Goal: Check status: Check status

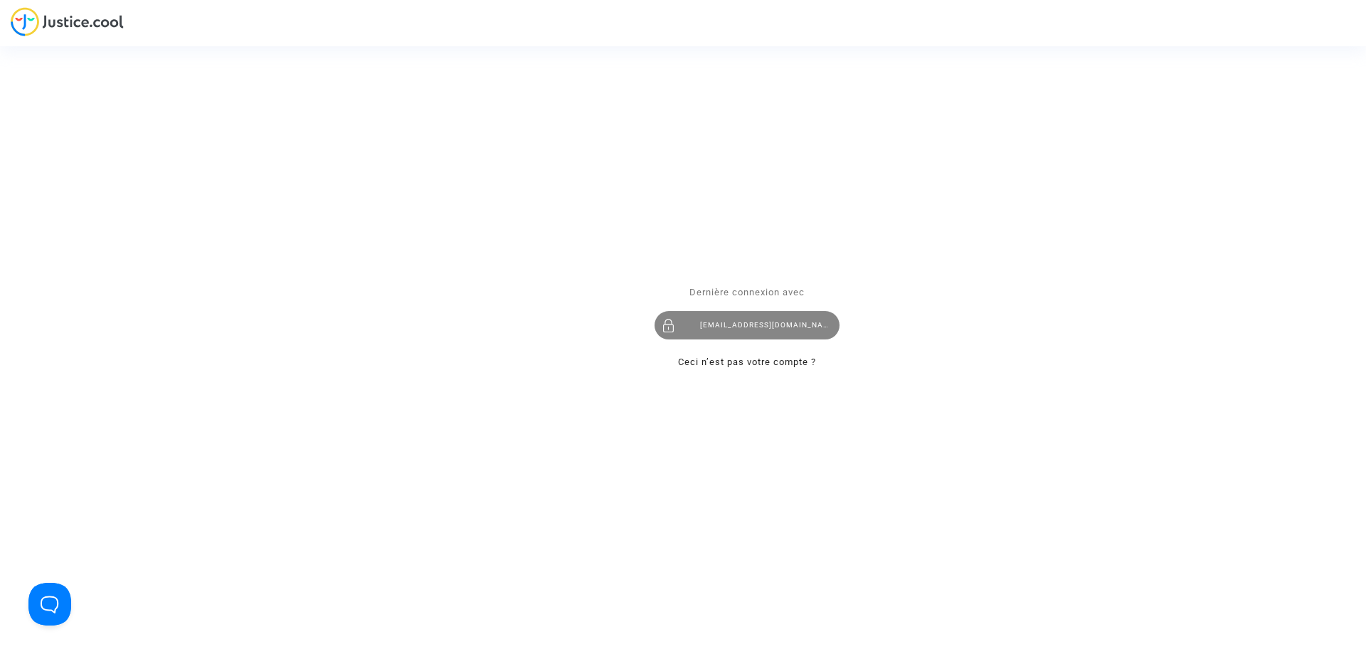
click at [776, 326] on div "[EMAIL_ADDRESS][DOMAIN_NAME]" at bounding box center [747, 325] width 185 height 28
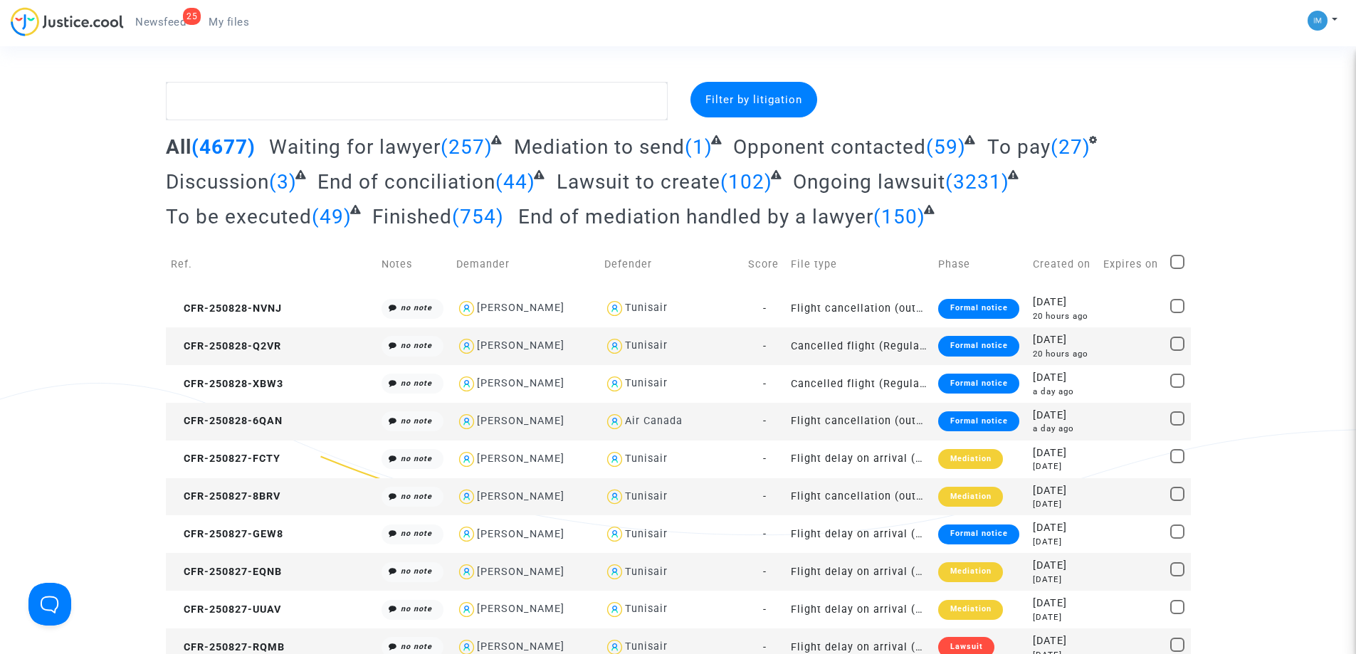
click at [1038, 146] on span "To pay" at bounding box center [1018, 146] width 63 height 23
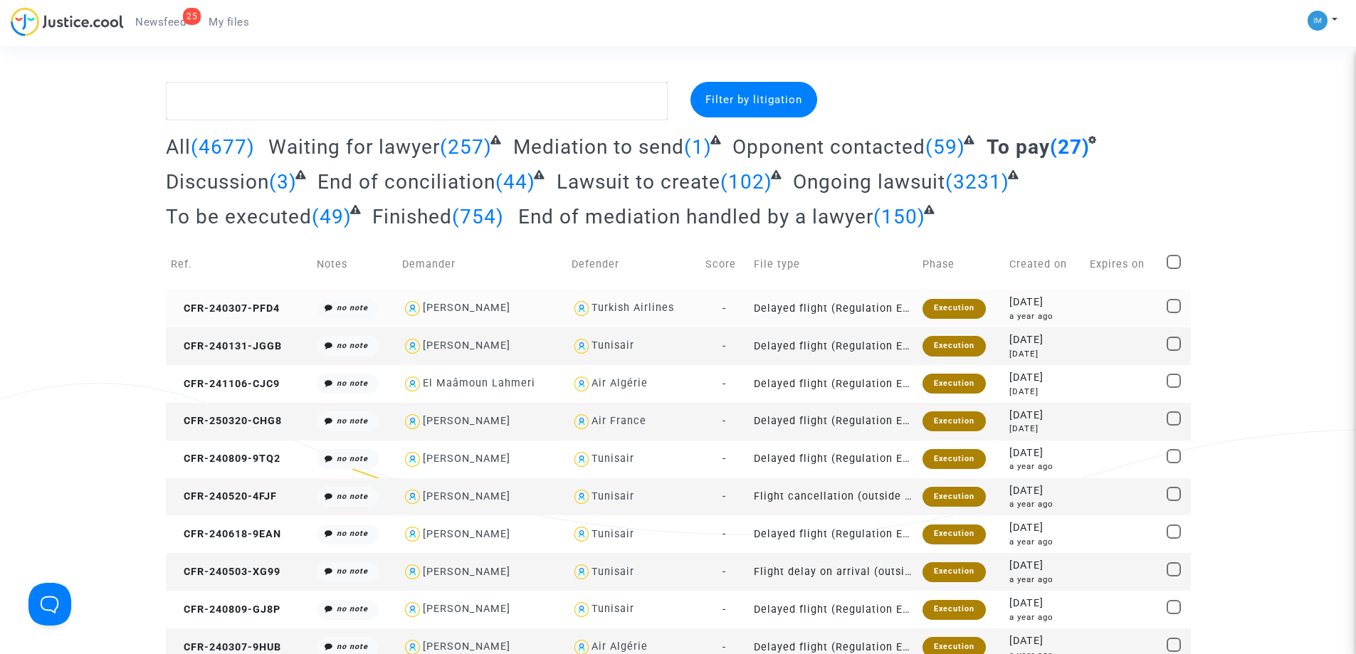
click at [970, 310] on div "Execution" at bounding box center [953, 309] width 63 height 20
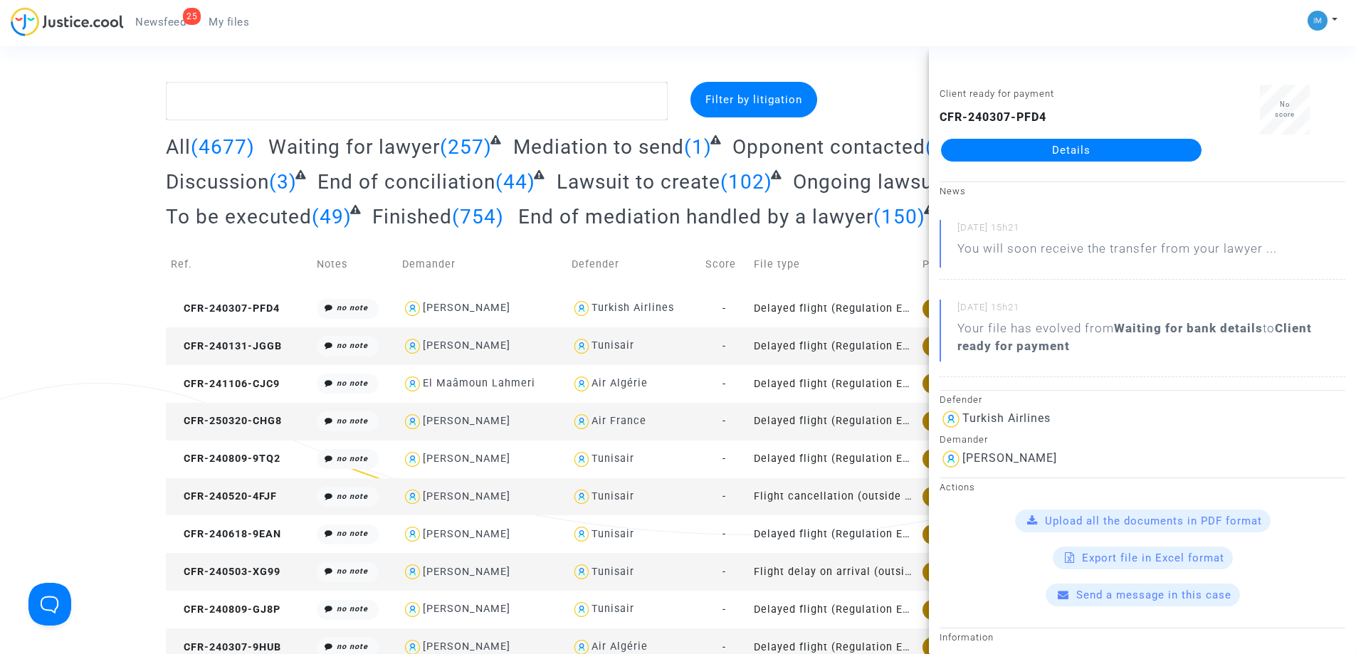
click at [885, 344] on td "Delayed flight (Regulation EC 261/2004)" at bounding box center [833, 346] width 169 height 38
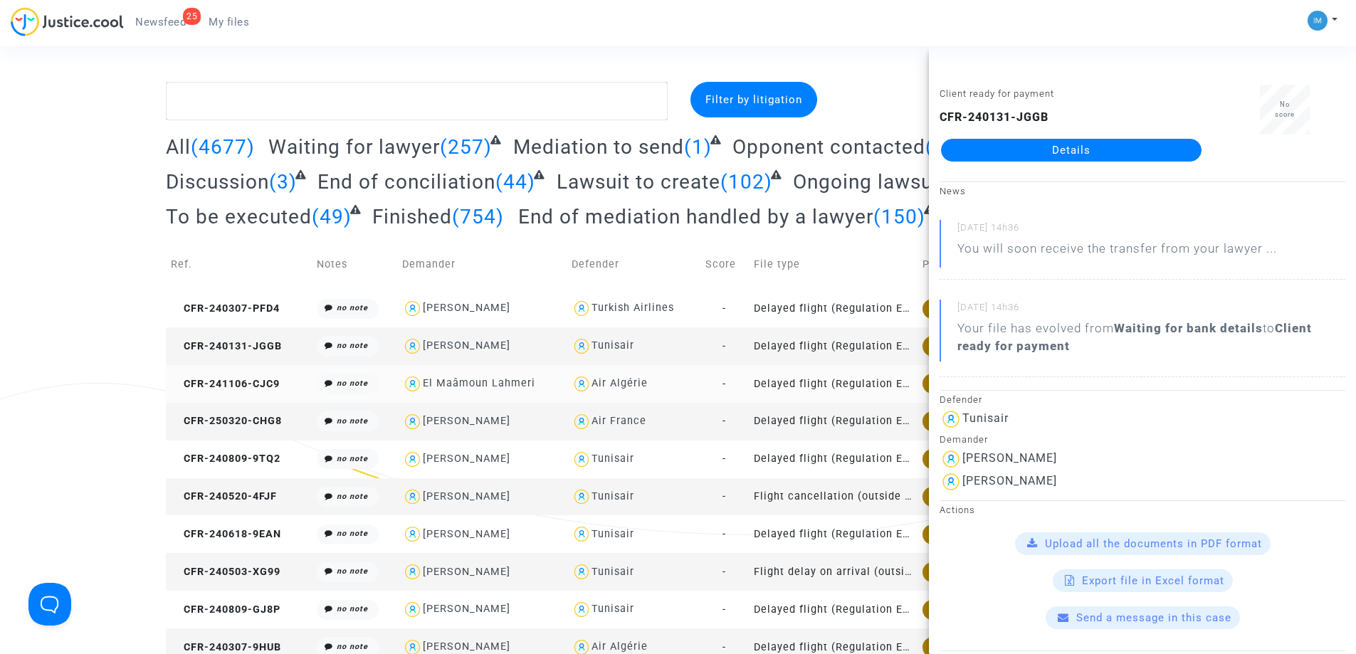
click at [791, 395] on td "Delayed flight (Regulation EC 261/2004)" at bounding box center [833, 384] width 169 height 38
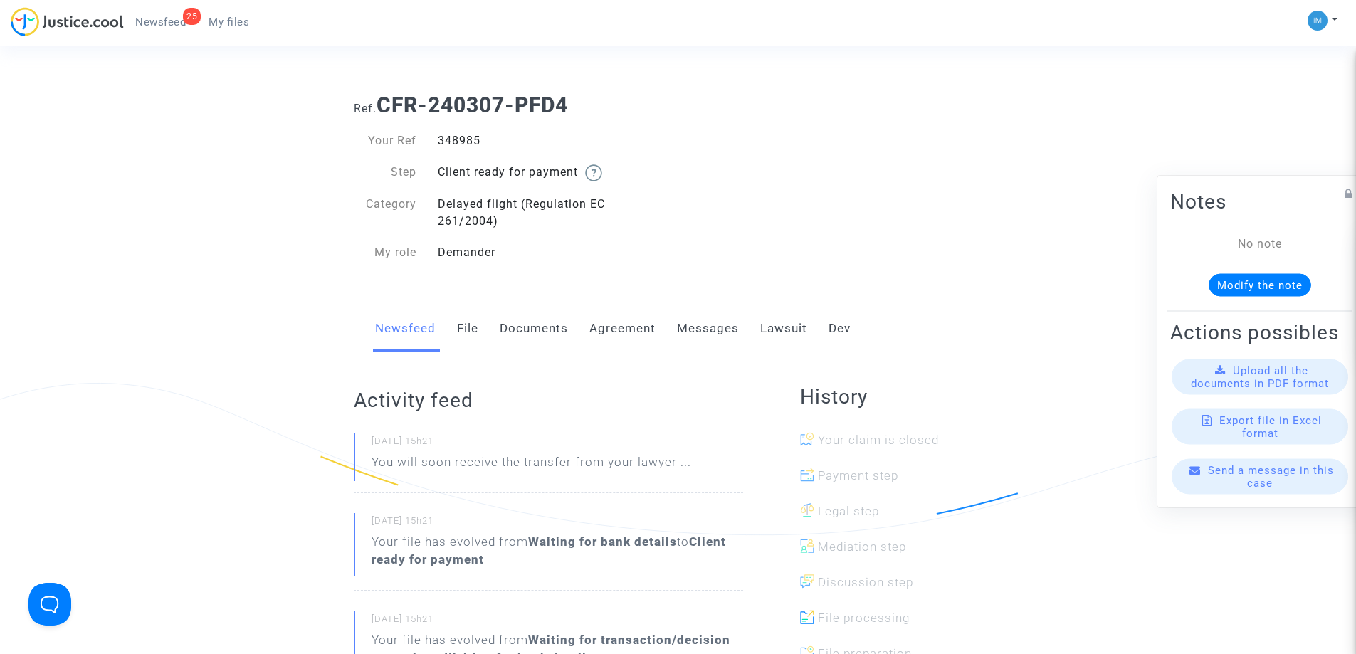
click at [771, 335] on link "Lawsuit" at bounding box center [783, 328] width 47 height 47
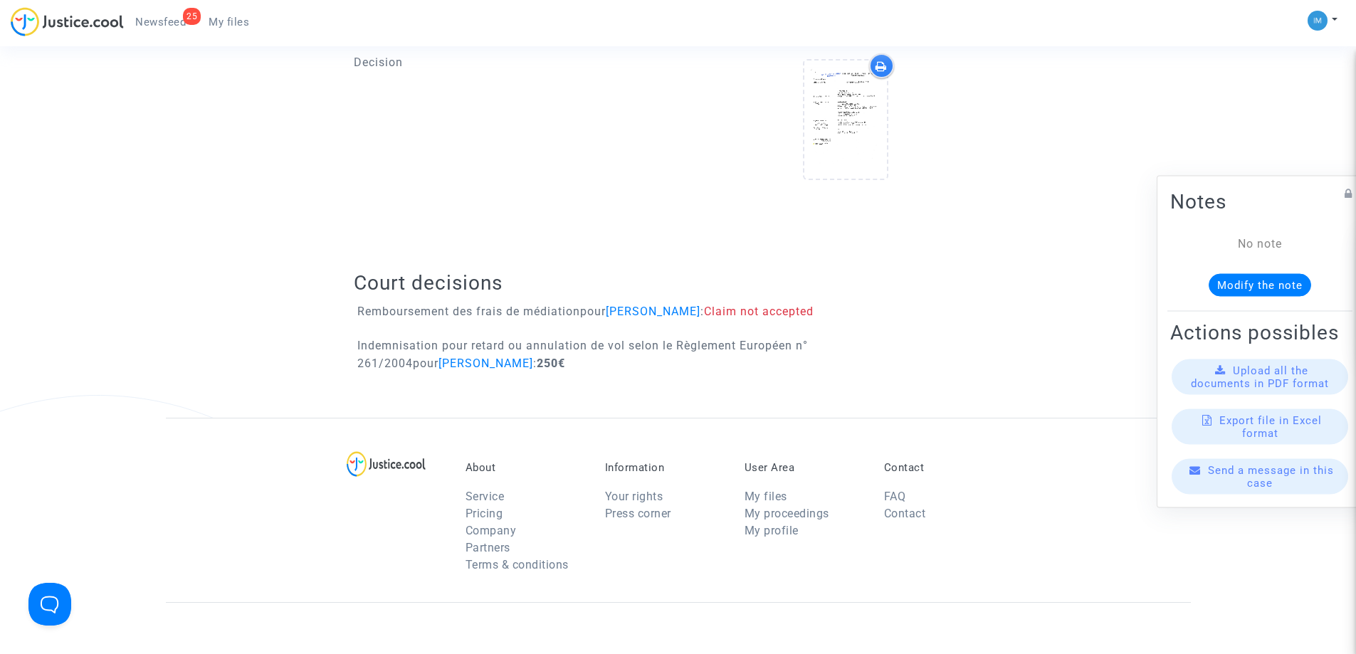
scroll to position [756, 0]
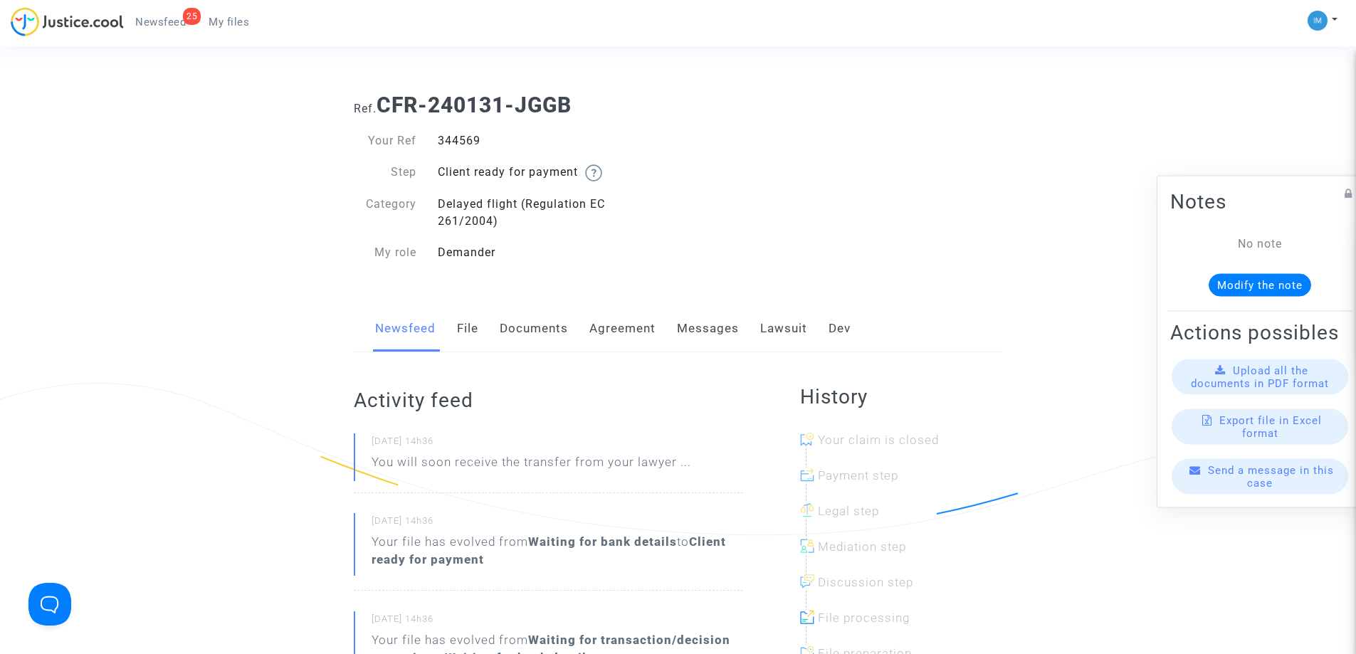
click at [787, 326] on link "Lawsuit" at bounding box center [783, 328] width 47 height 47
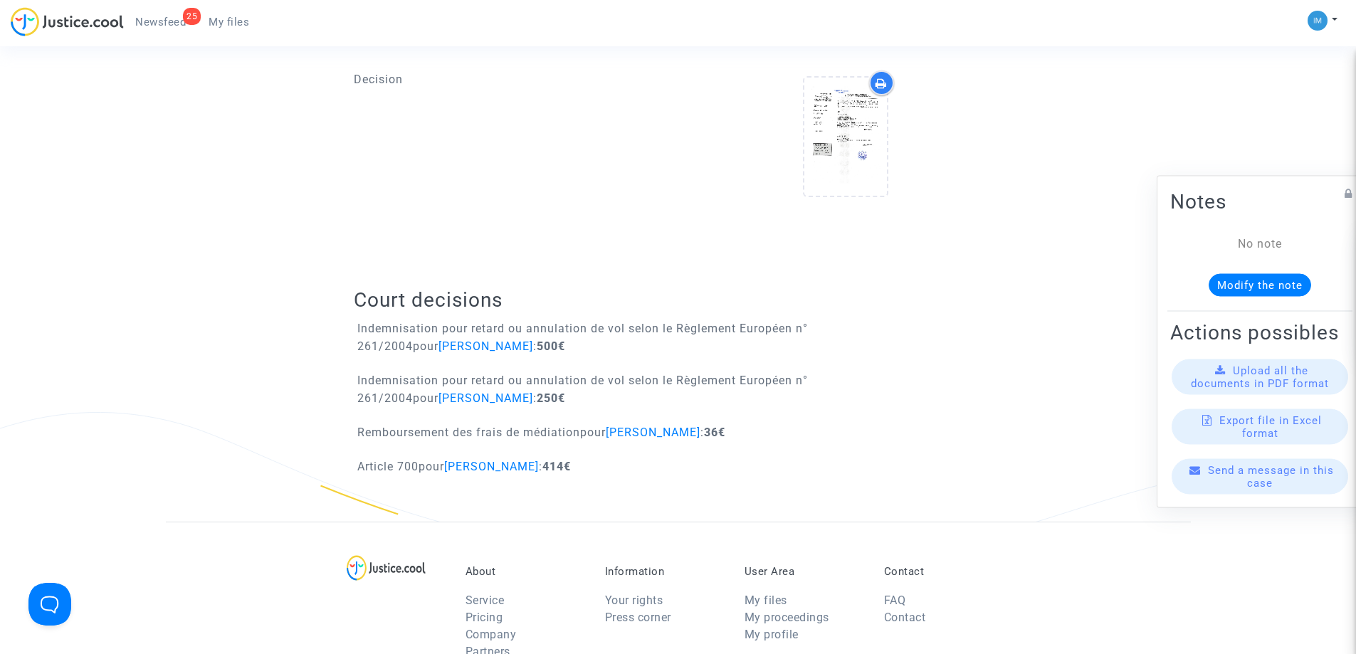
scroll to position [733, 0]
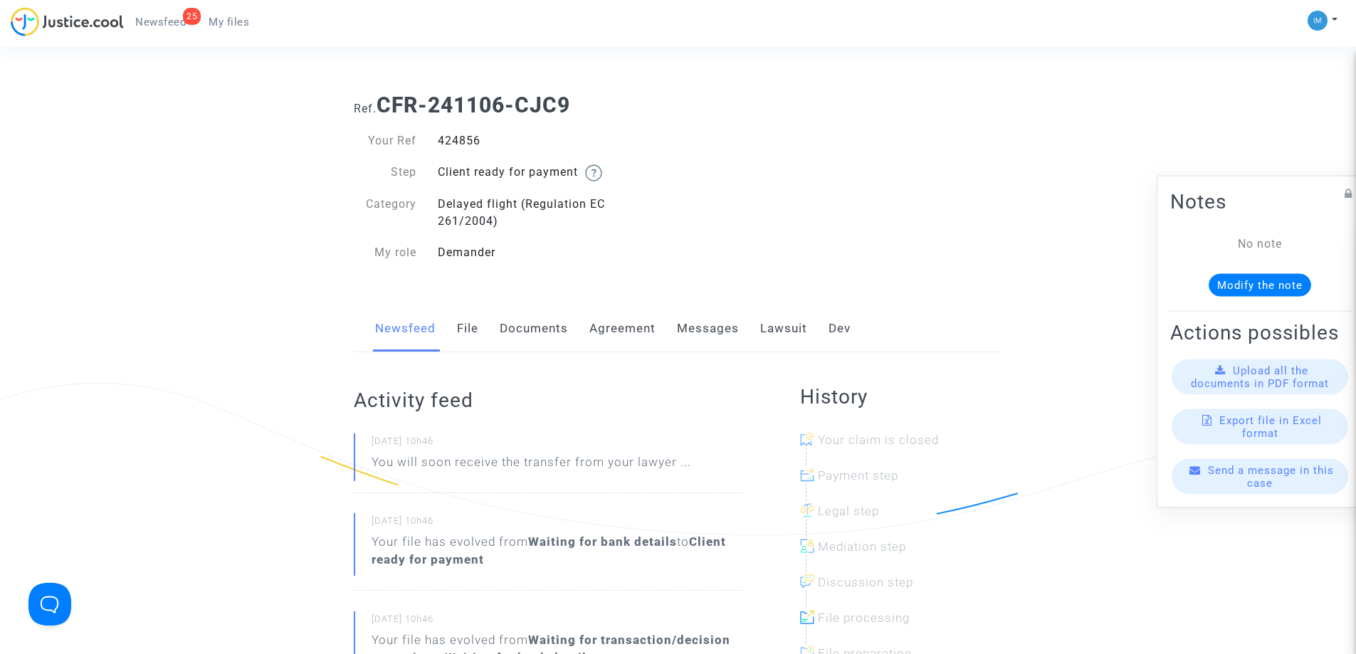
click at [805, 328] on link "Lawsuit" at bounding box center [783, 328] width 47 height 47
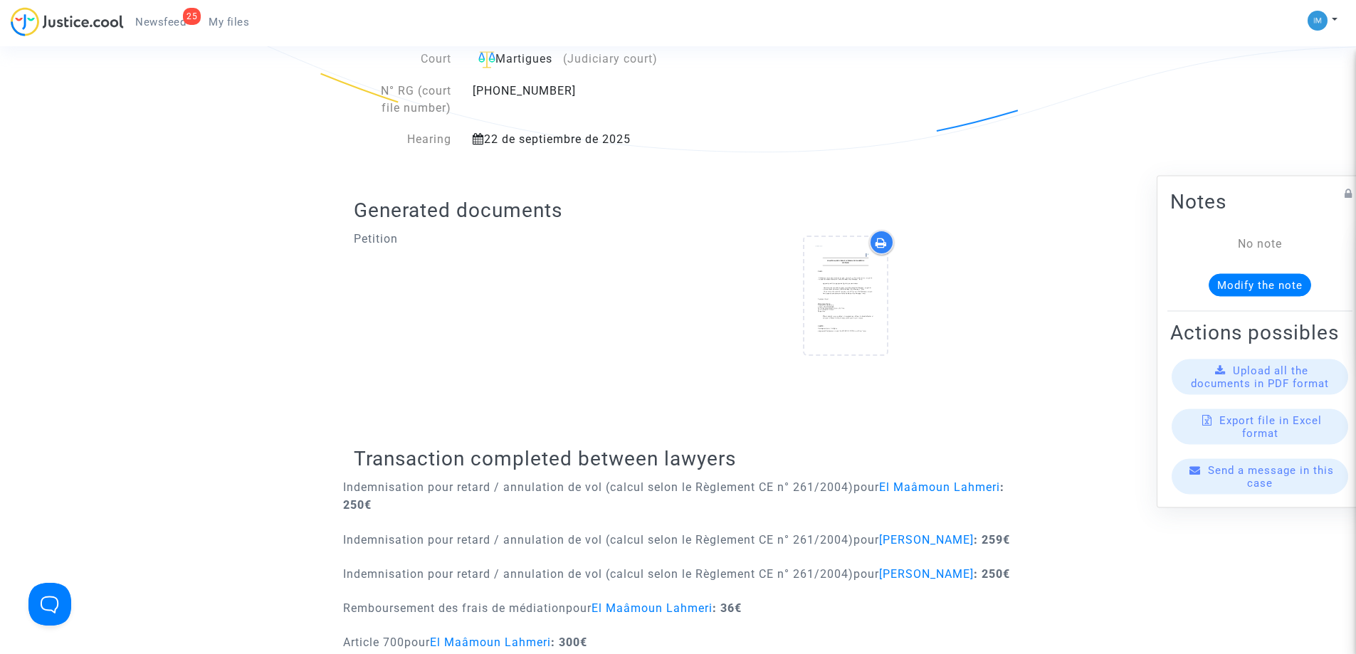
scroll to position [486, 0]
